Goal: Information Seeking & Learning: Learn about a topic

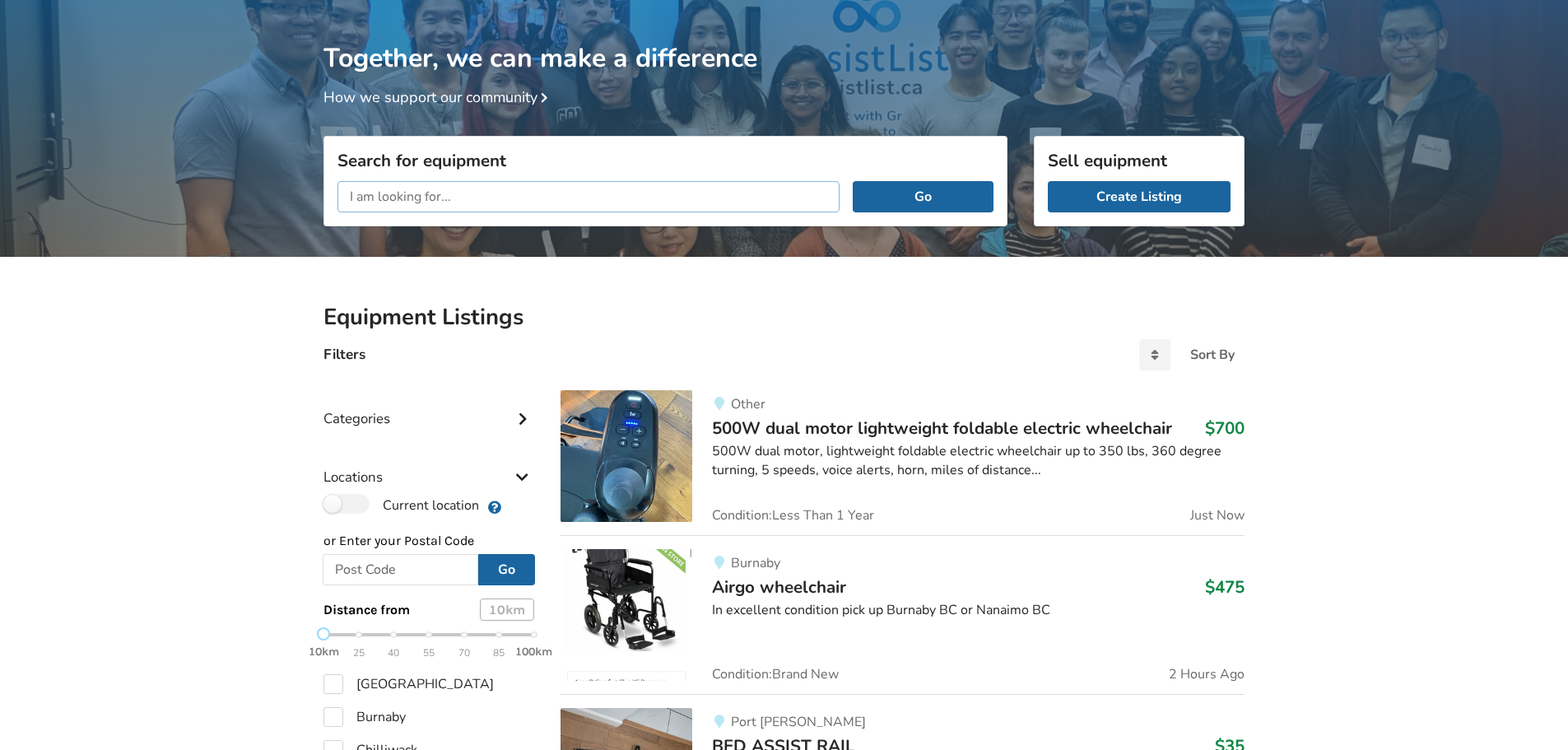
click at [389, 195] on input "text" at bounding box center [588, 197] width 502 height 31
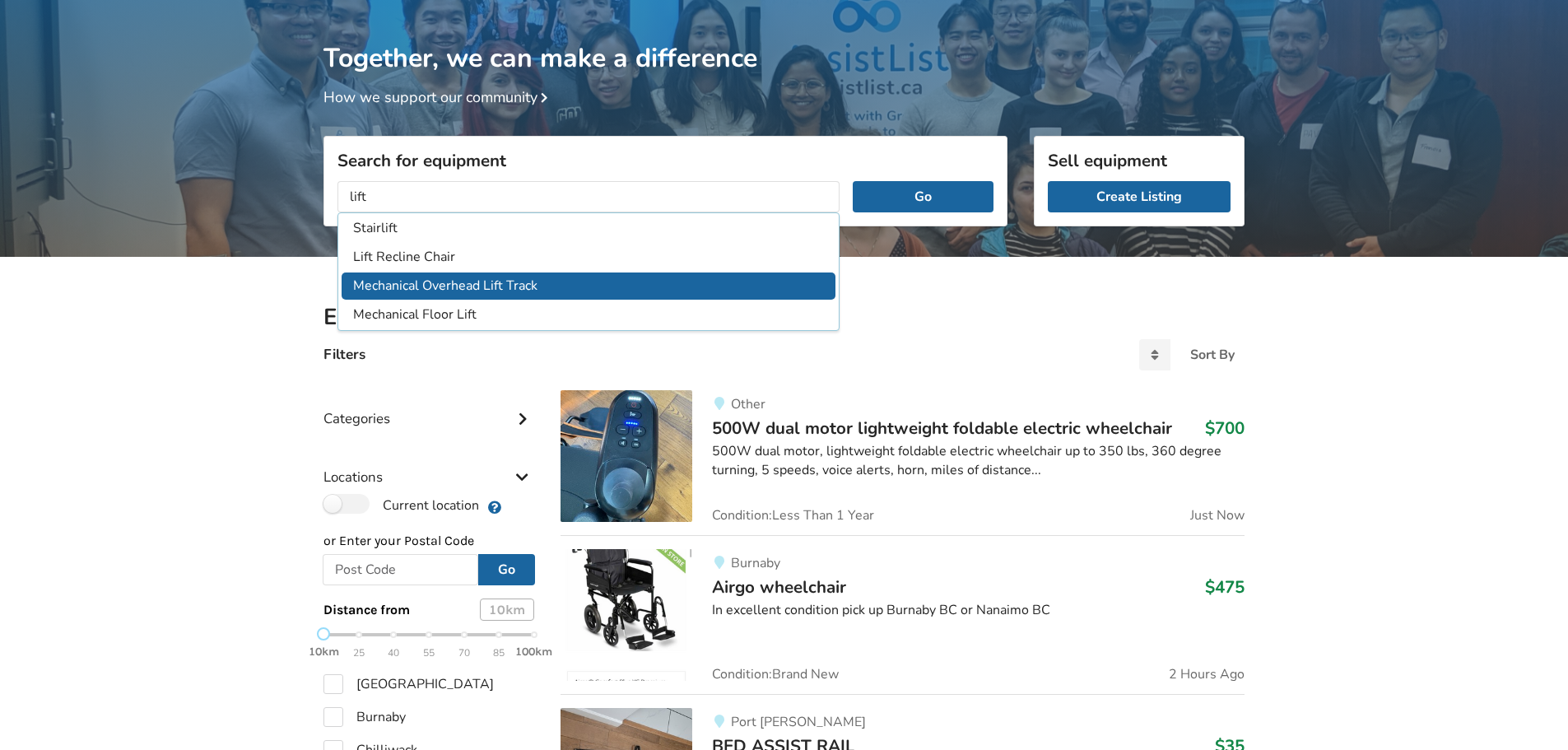
click at [535, 282] on li "Mechanical Overhead Lift Track" at bounding box center [588, 286] width 494 height 27
type input "Mechanical Overhead Lift Track"
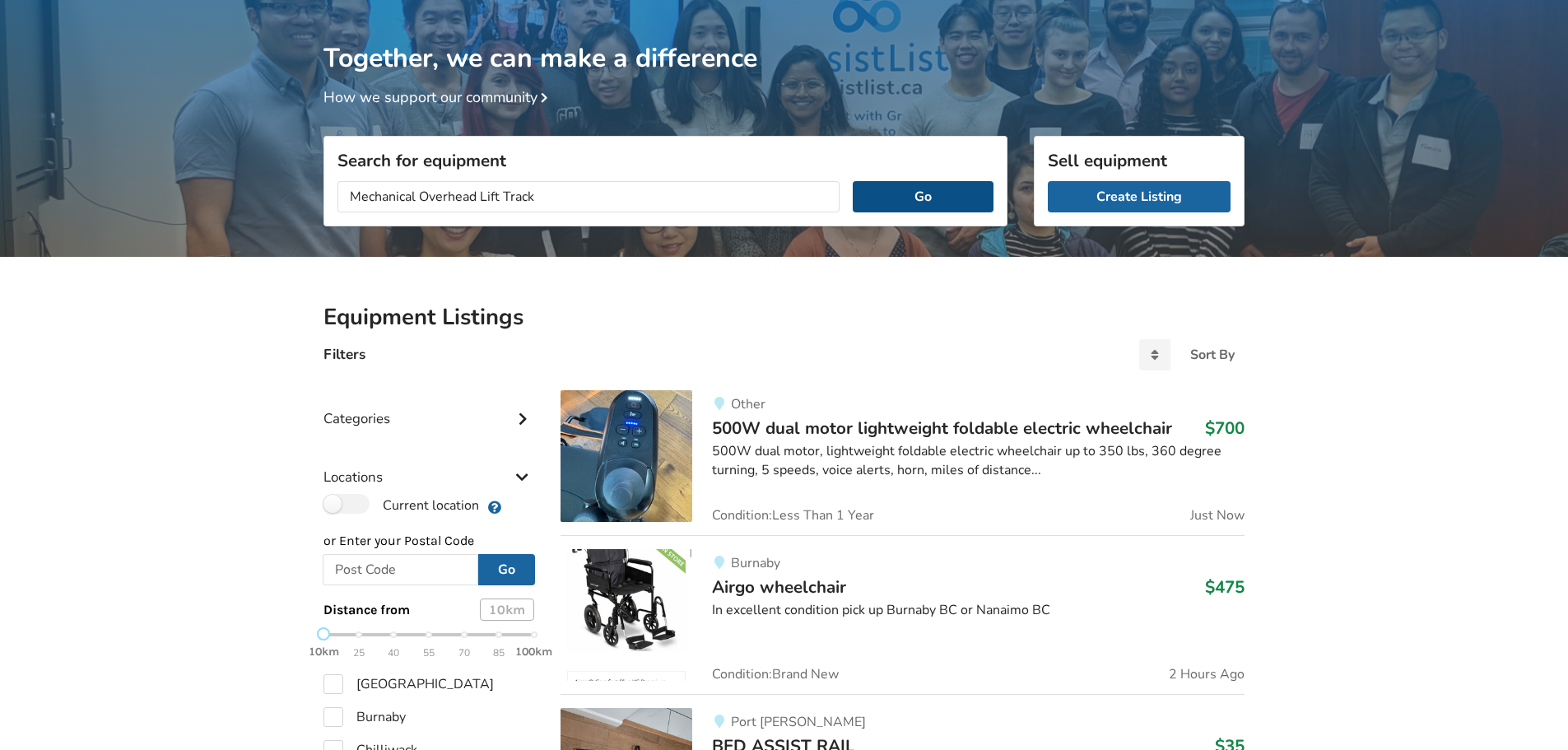
click at [918, 203] on button "Go" at bounding box center [923, 197] width 140 height 31
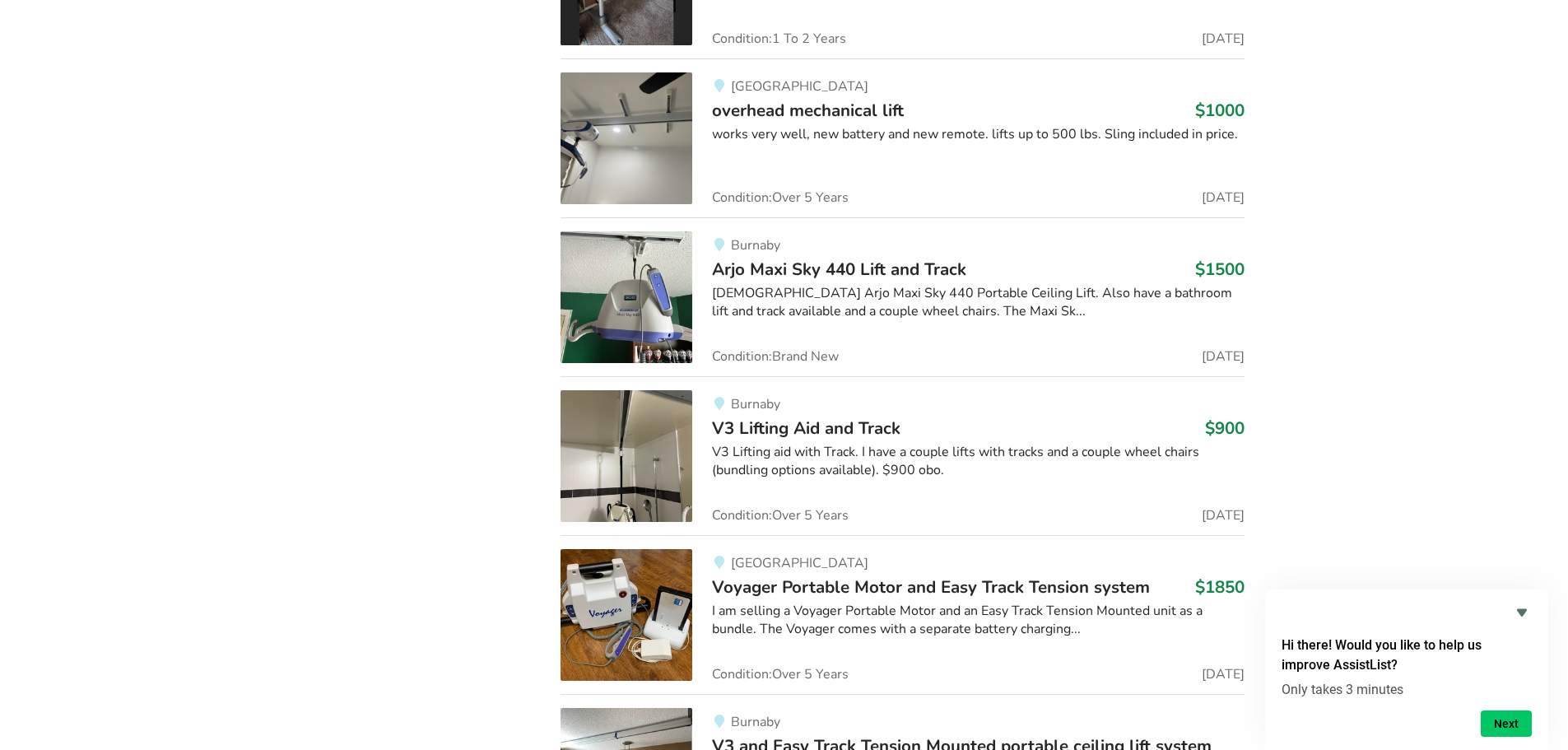
scroll to position [2167, 0]
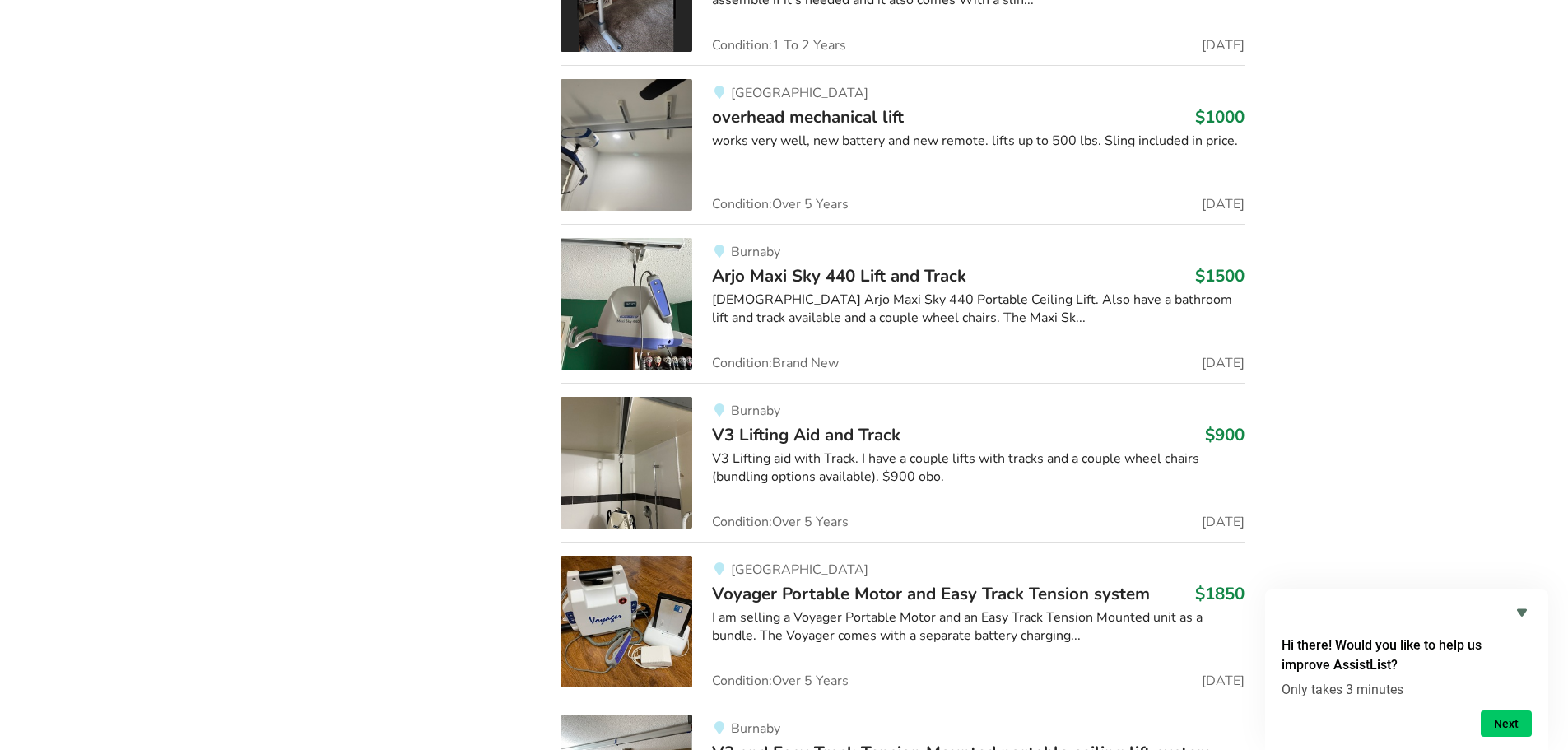
click at [839, 426] on span "V3 Lifting Aid and Track" at bounding box center [805, 434] width 188 height 23
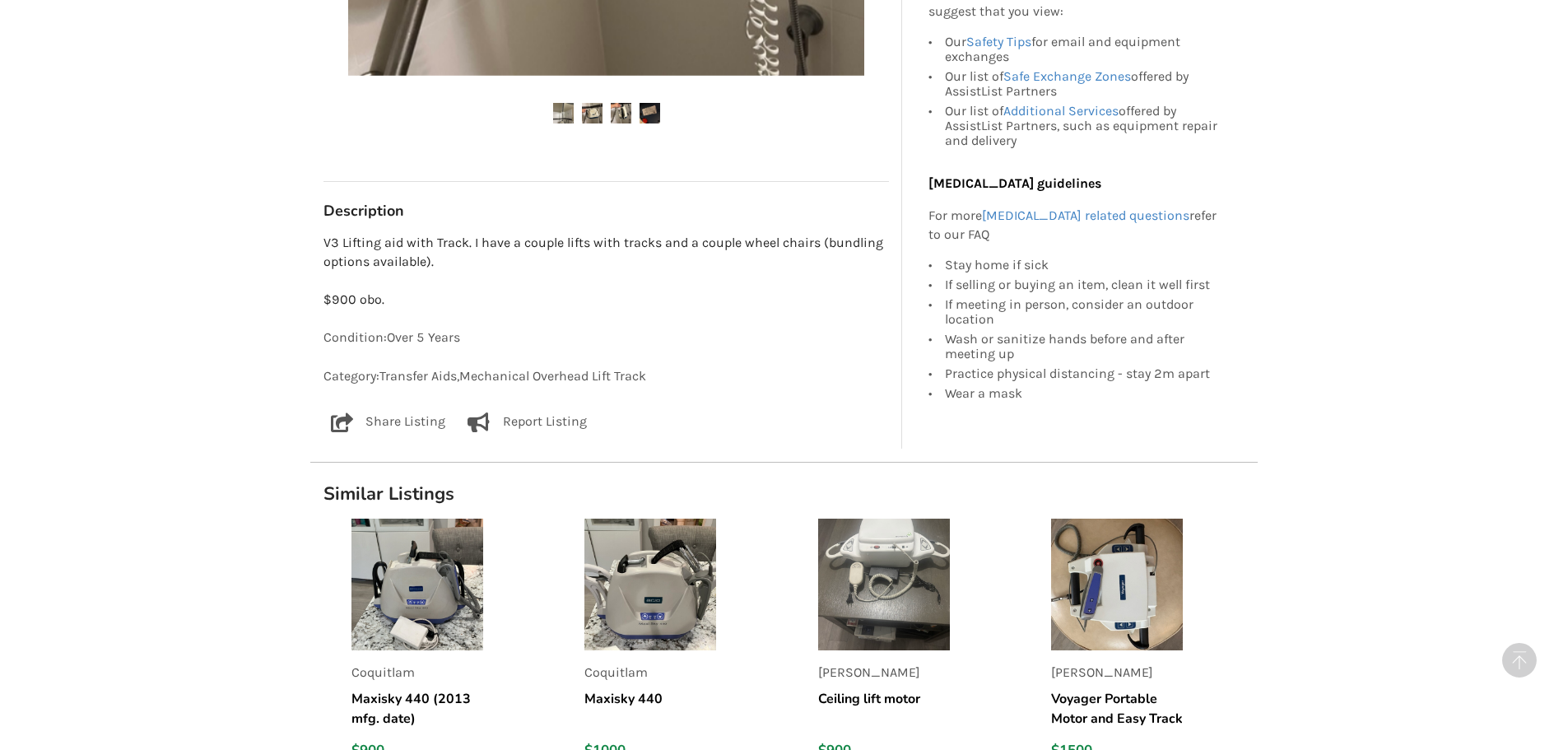
scroll to position [866, 0]
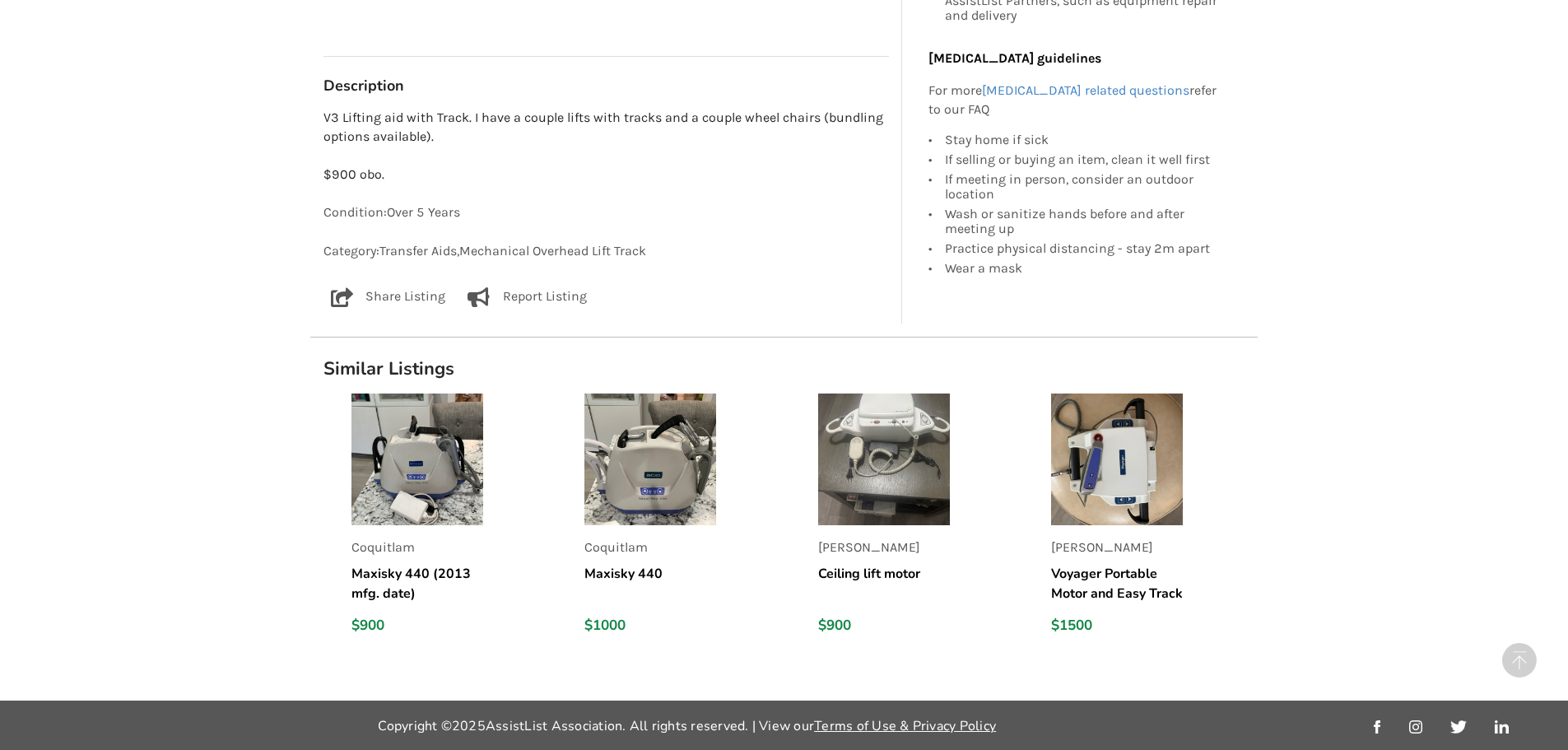
click at [633, 459] on img at bounding box center [650, 459] width 132 height 132
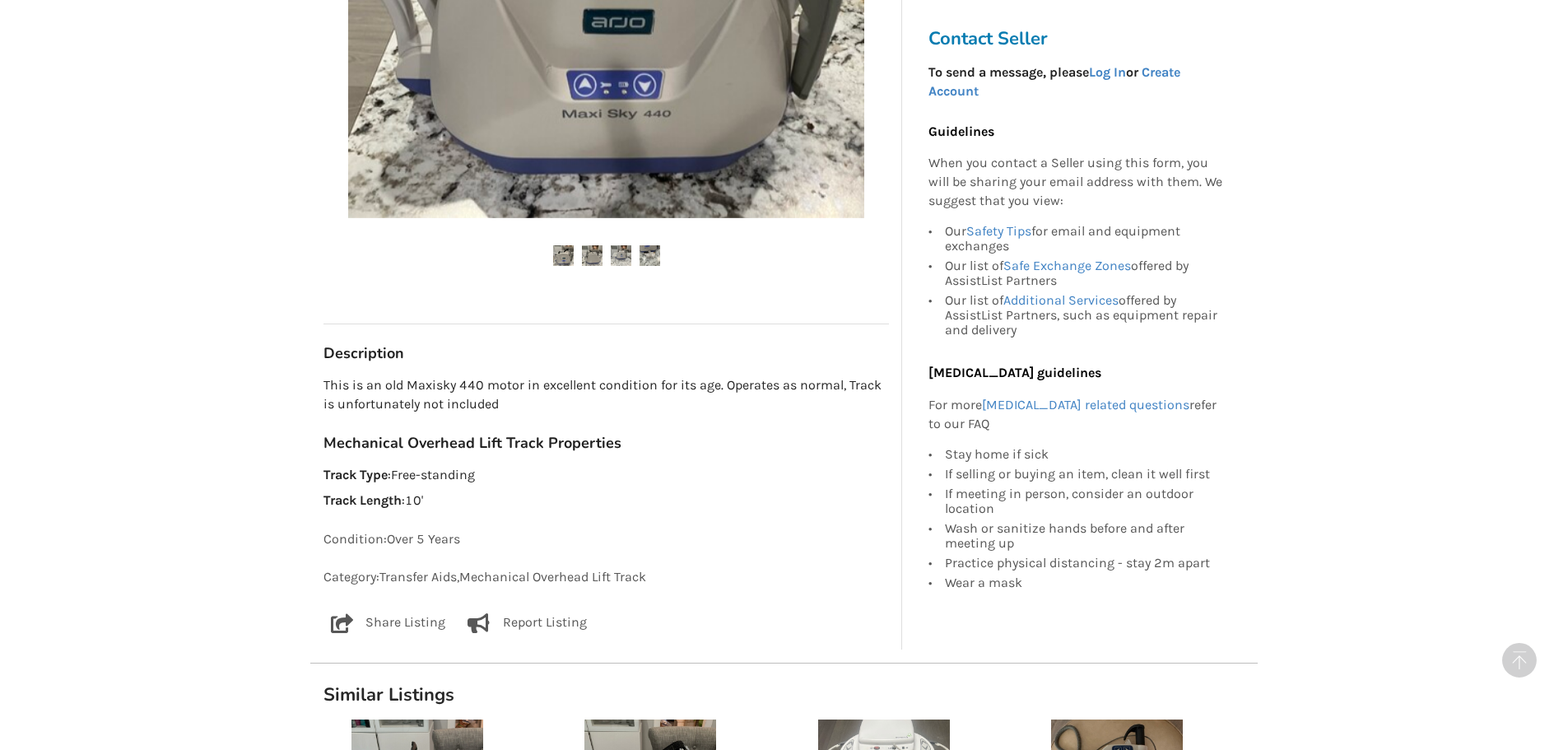
scroll to position [576, 0]
